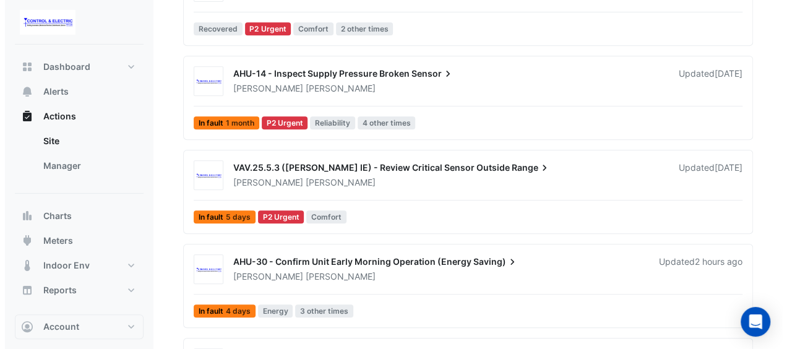
scroll to position [309, 0]
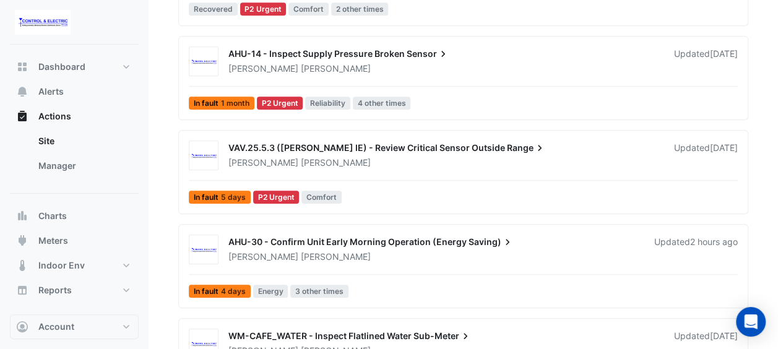
click at [463, 251] on div "[PERSON_NAME]" at bounding box center [433, 257] width 413 height 12
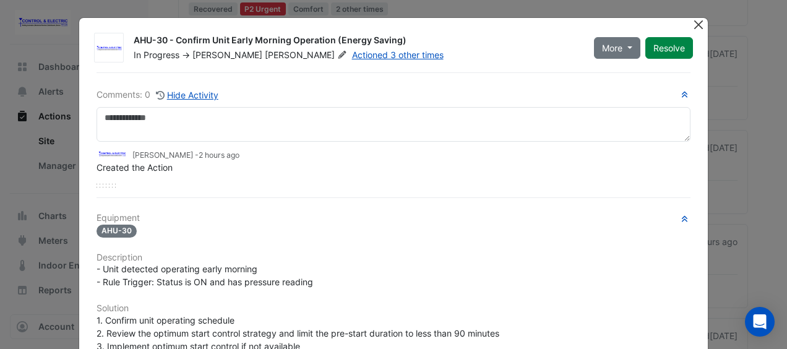
click at [692, 27] on button "Close" at bounding box center [698, 24] width 13 height 13
